Goal: Navigation & Orientation: Find specific page/section

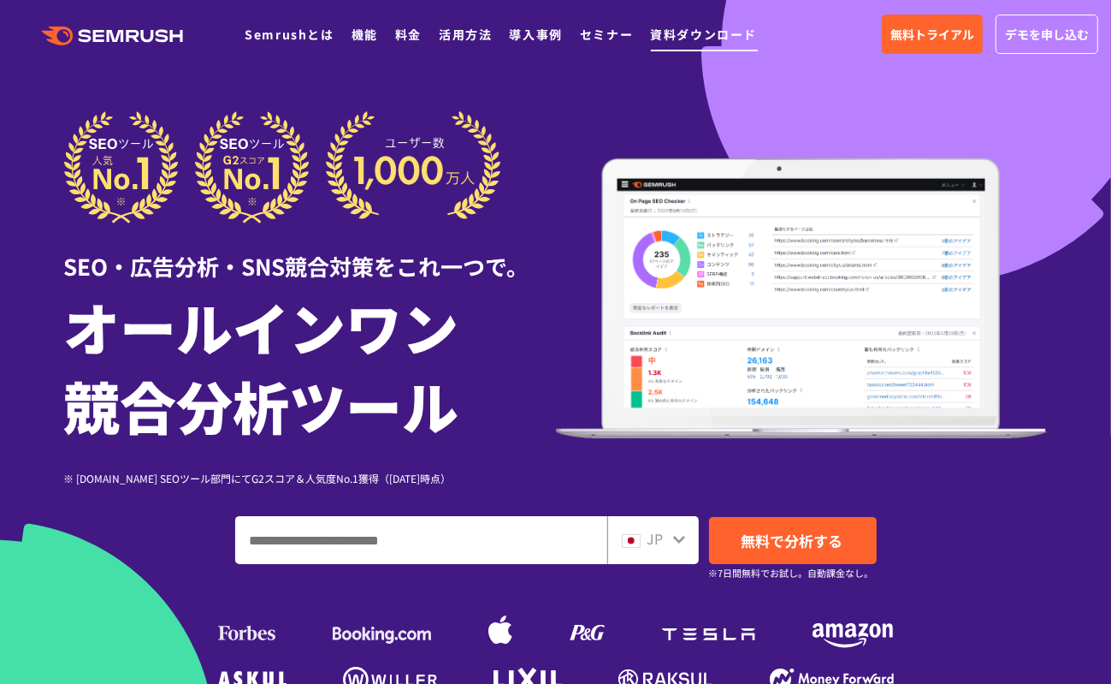
click at [724, 39] on link "資料ダウンロード" at bounding box center [703, 34] width 107 height 17
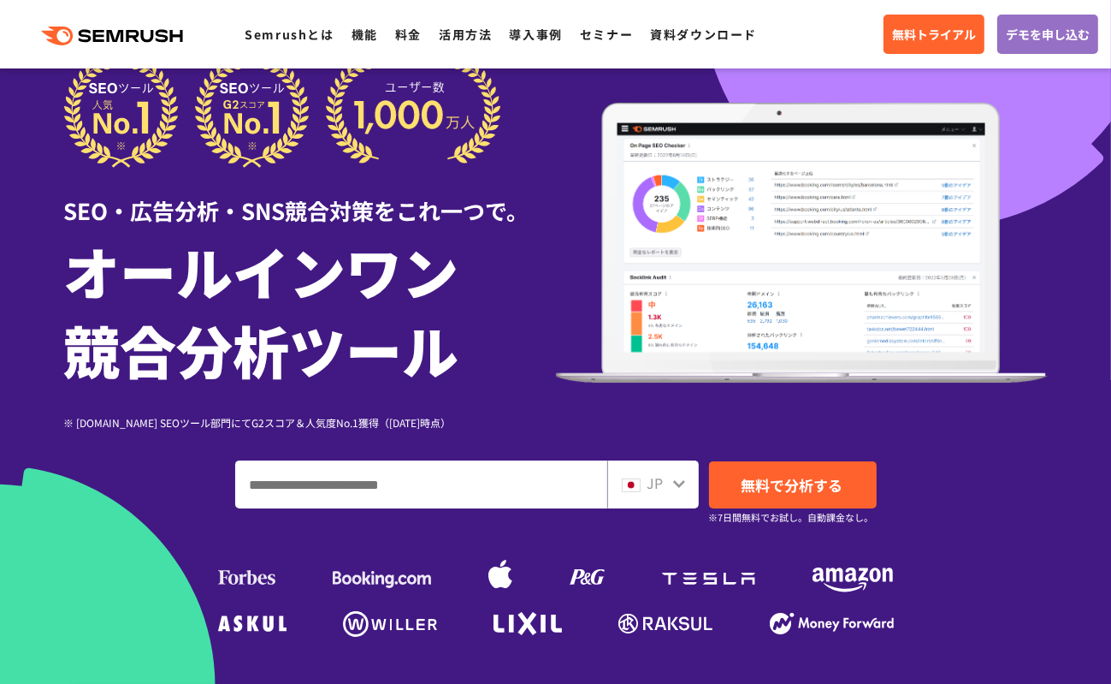
scroll to position [86, 0]
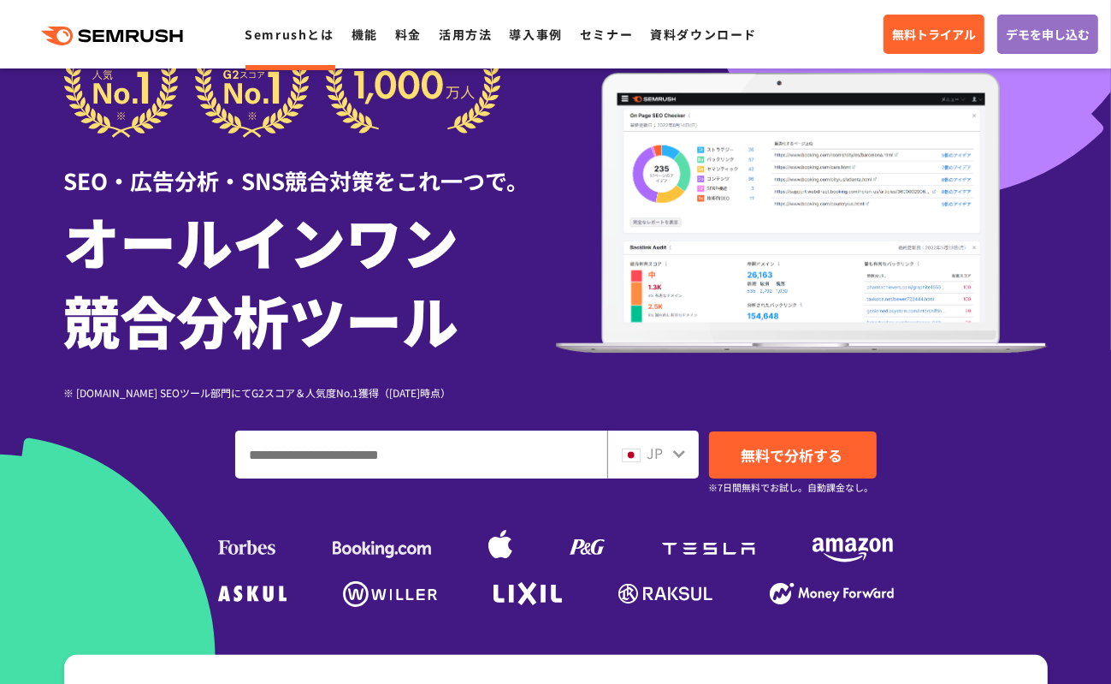
click at [270, 30] on link "Semrushとは" at bounding box center [289, 34] width 89 height 17
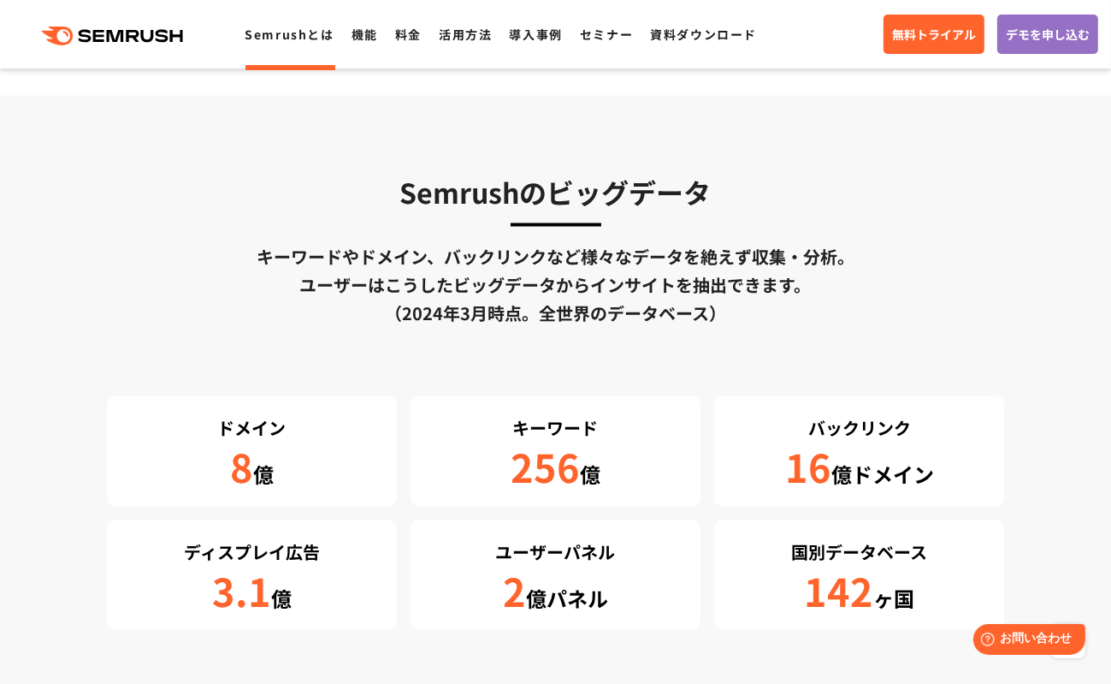
scroll to position [2824, 0]
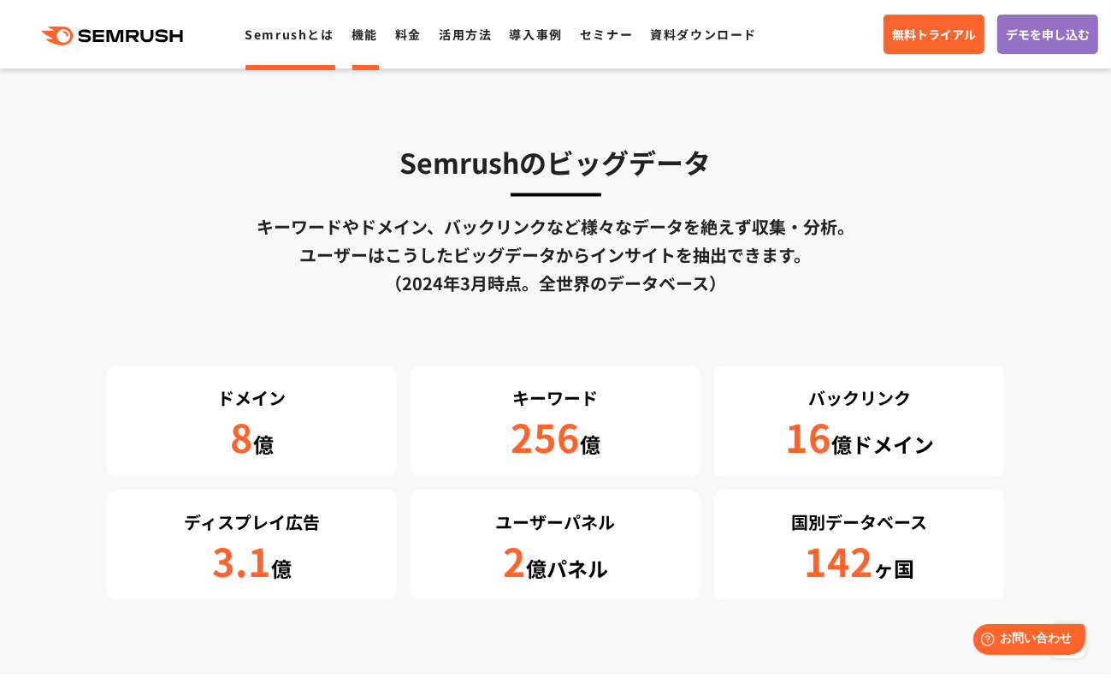
click at [363, 27] on link "機能" at bounding box center [365, 34] width 27 height 17
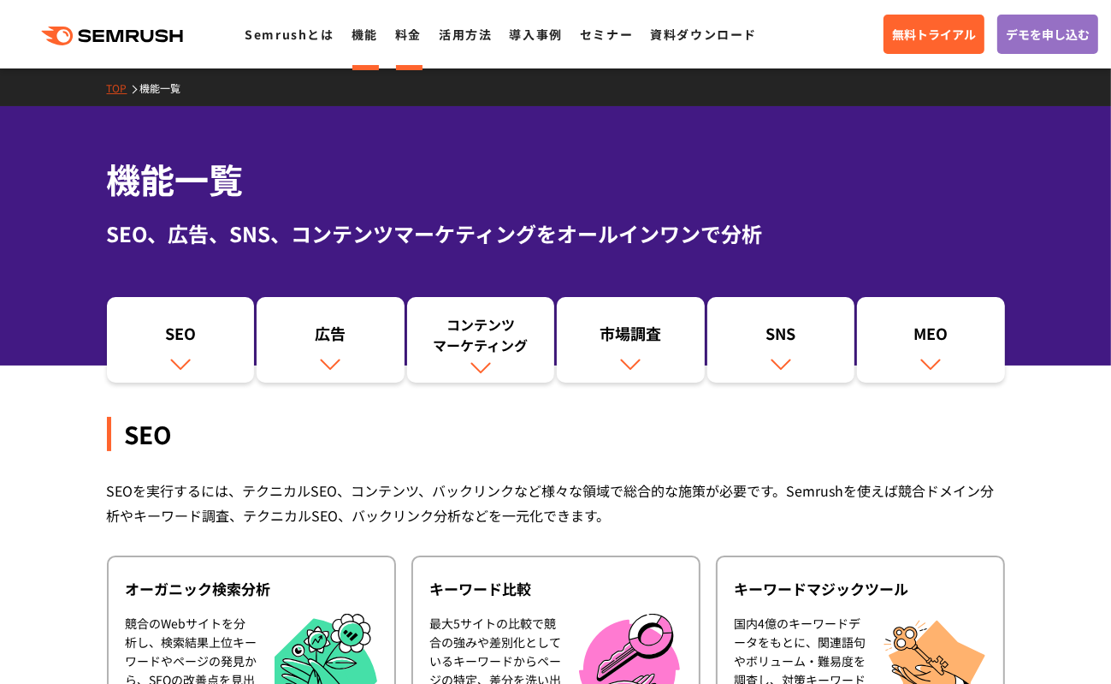
click at [400, 38] on link "料金" at bounding box center [408, 34] width 27 height 17
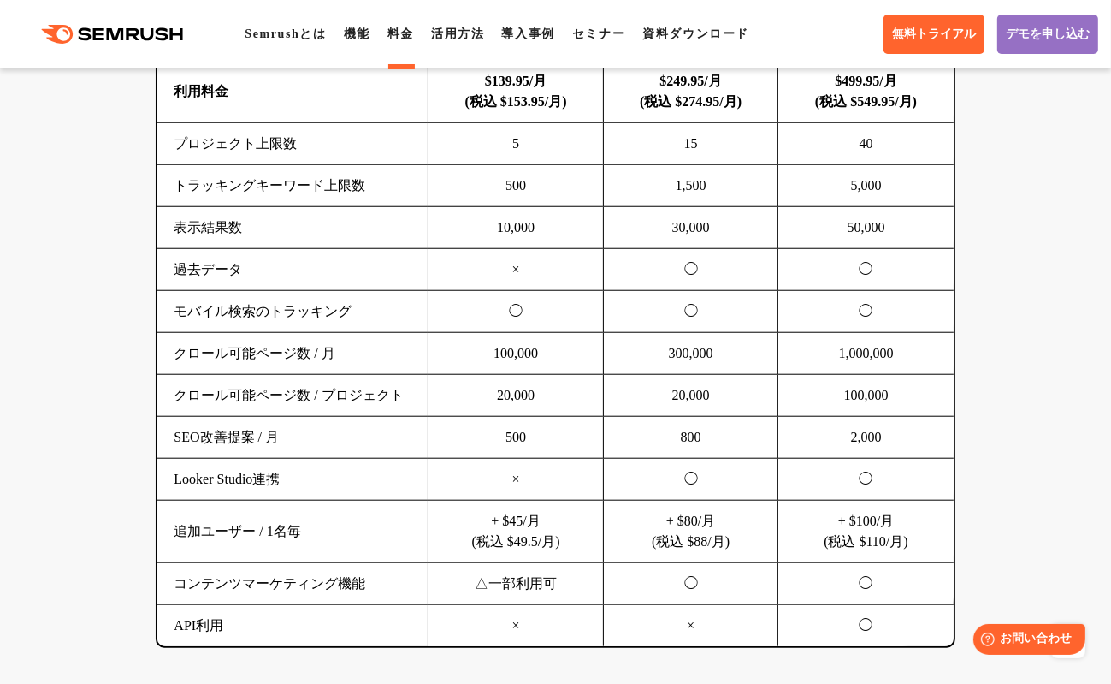
scroll to position [1283, 0]
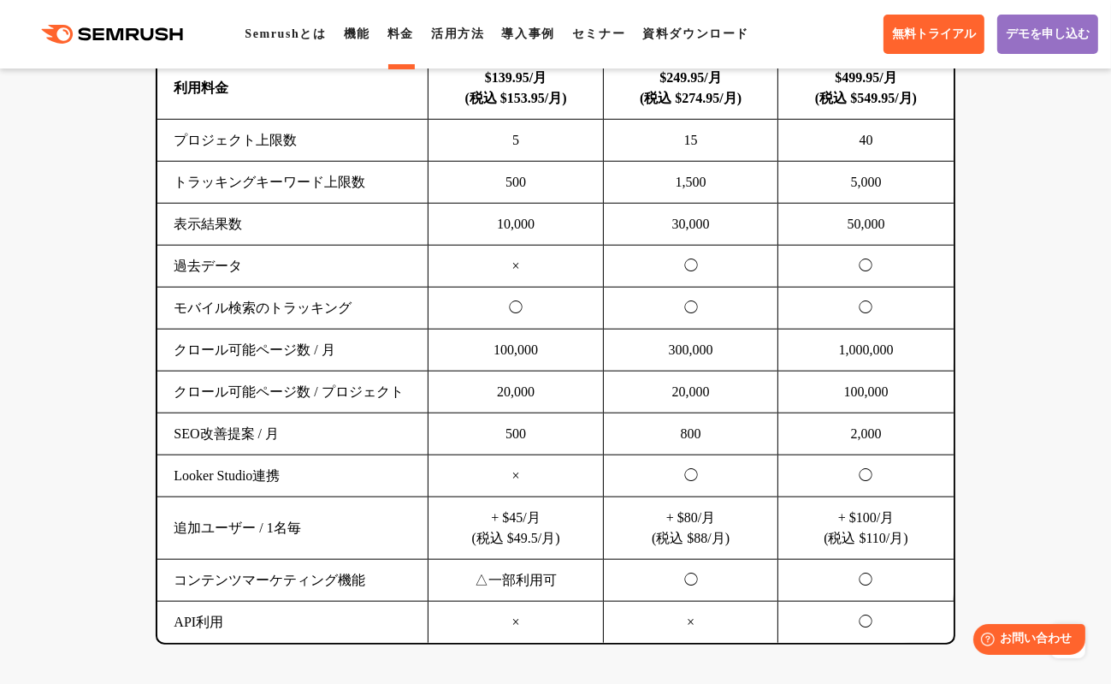
click at [88, 40] on icon ".cls {fill: #FF642D;}" at bounding box center [113, 34] width 193 height 19
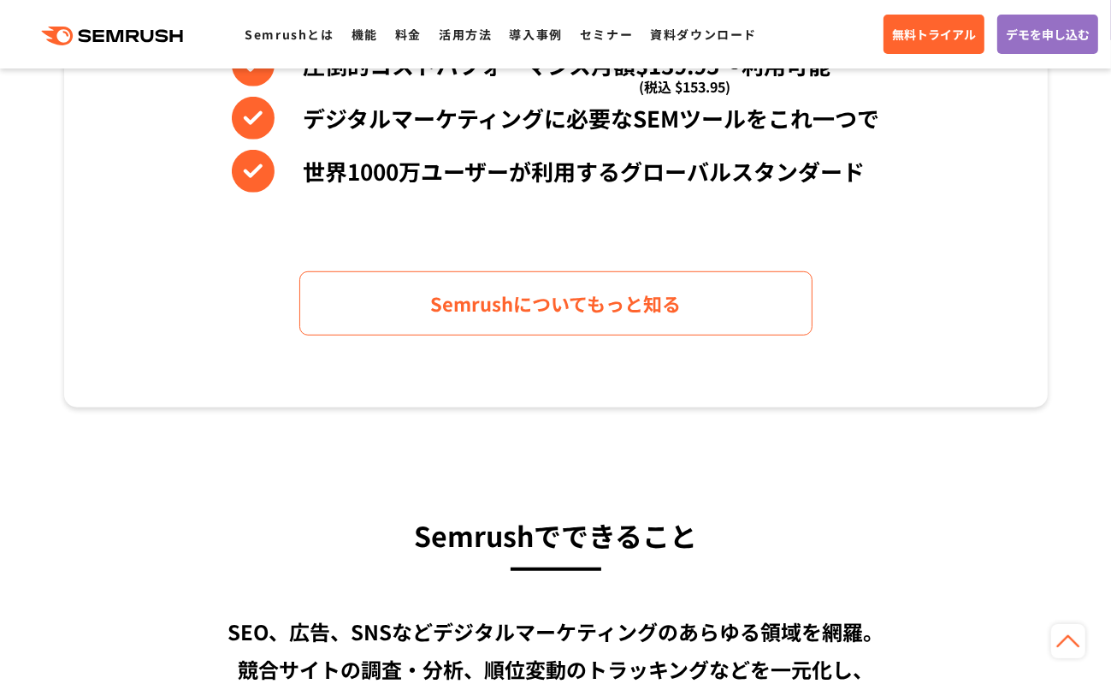
scroll to position [941, 0]
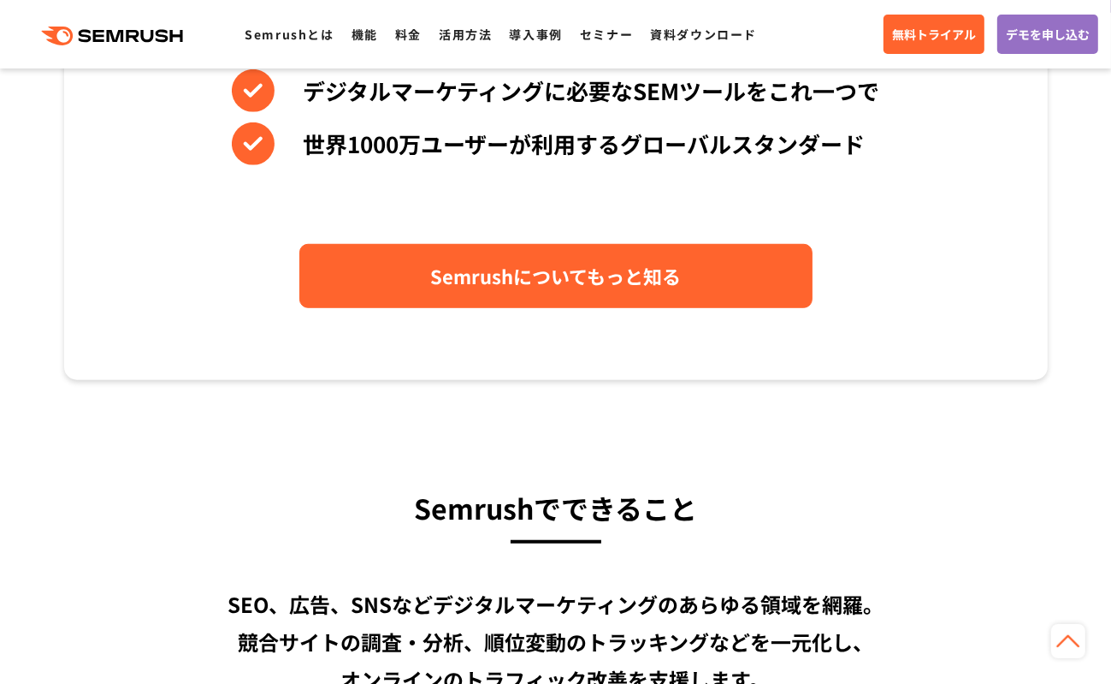
click at [594, 276] on span "Semrushについてもっと知る" at bounding box center [555, 276] width 251 height 30
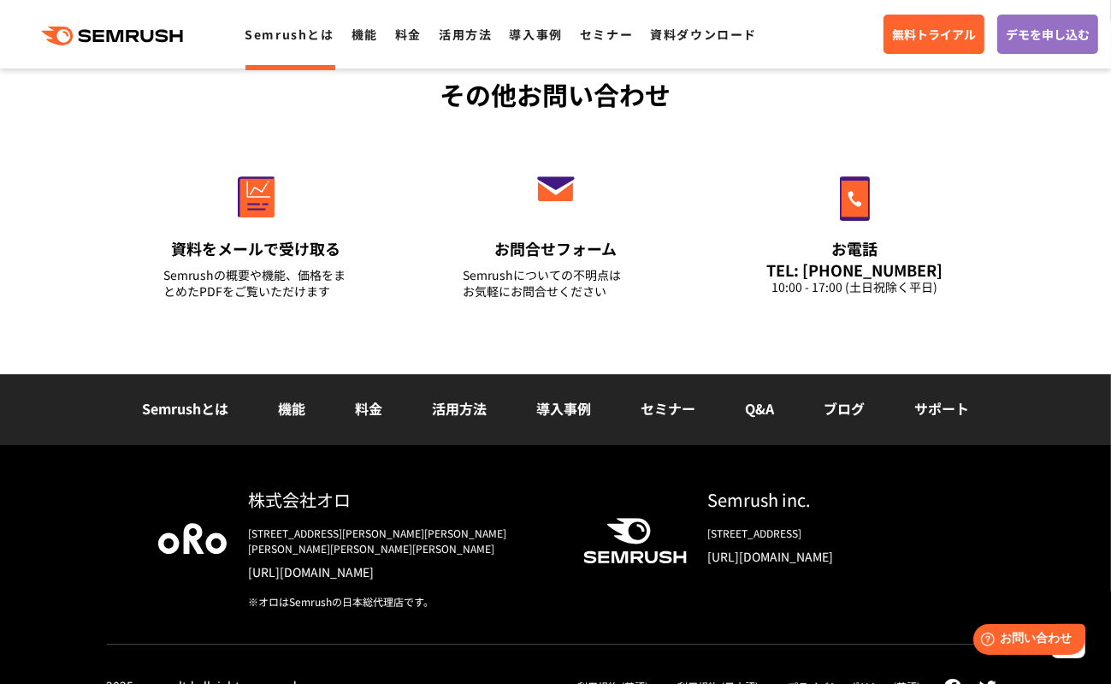
scroll to position [4200, 0]
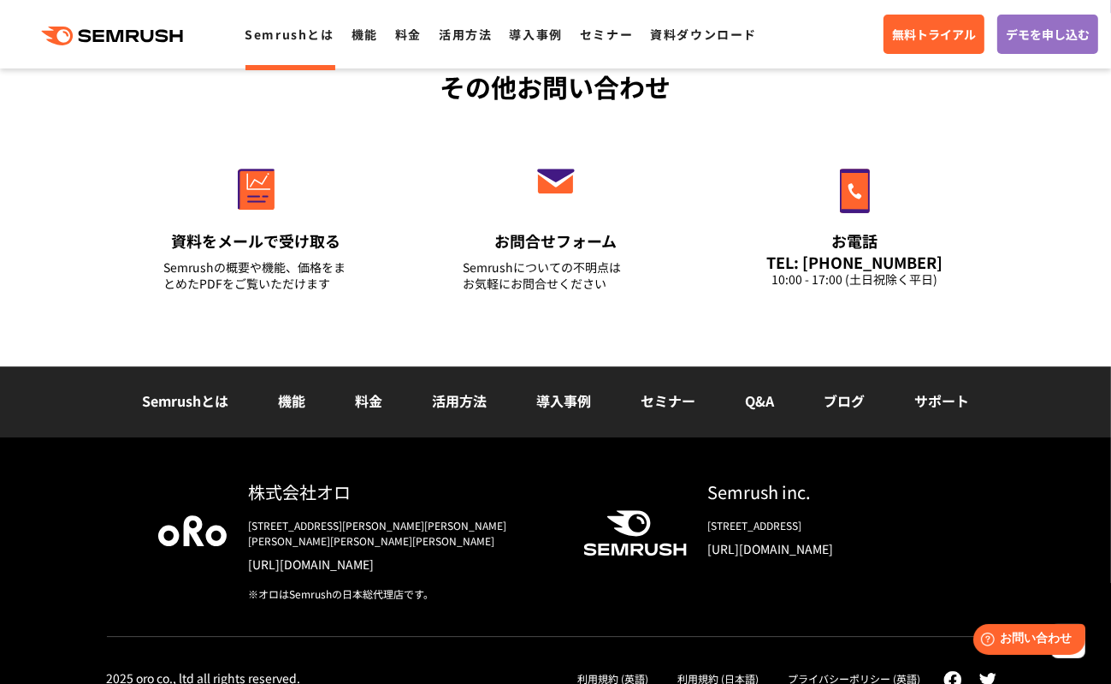
click at [317, 396] on li "機能" at bounding box center [291, 401] width 77 height 22
click at [305, 393] on link "機能" at bounding box center [291, 400] width 27 height 21
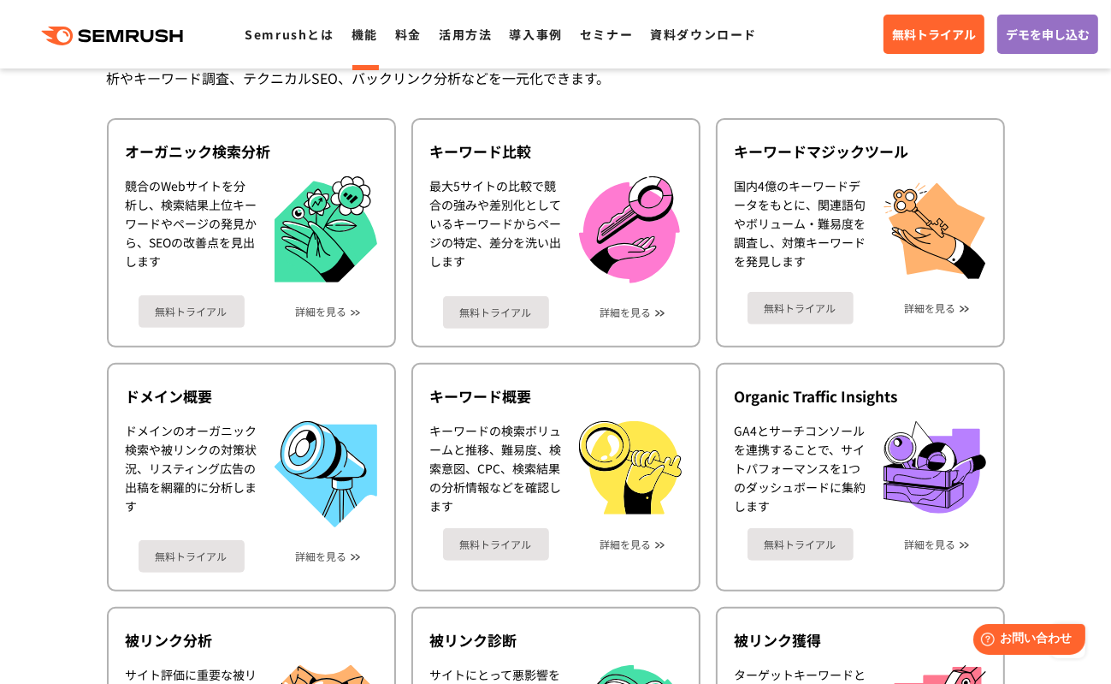
scroll to position [342, 0]
